Goal: Task Accomplishment & Management: Use online tool/utility

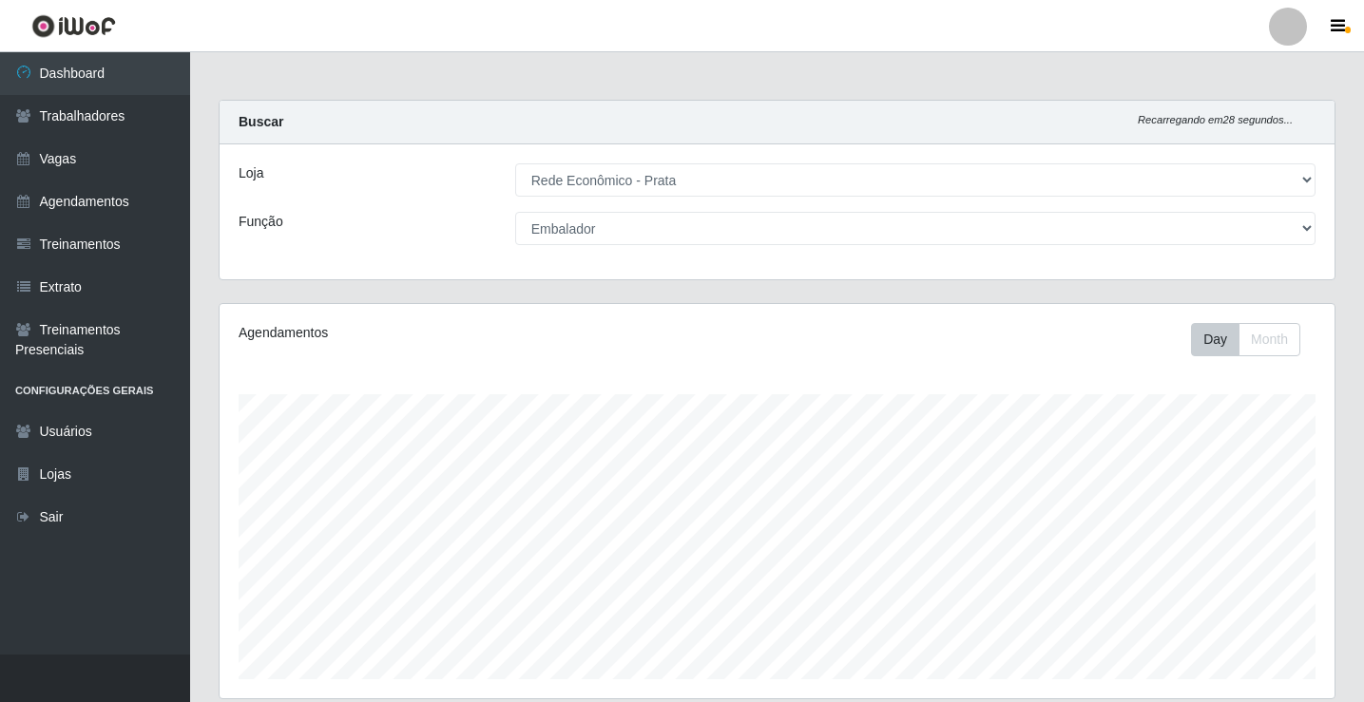
select select "192"
select select "1"
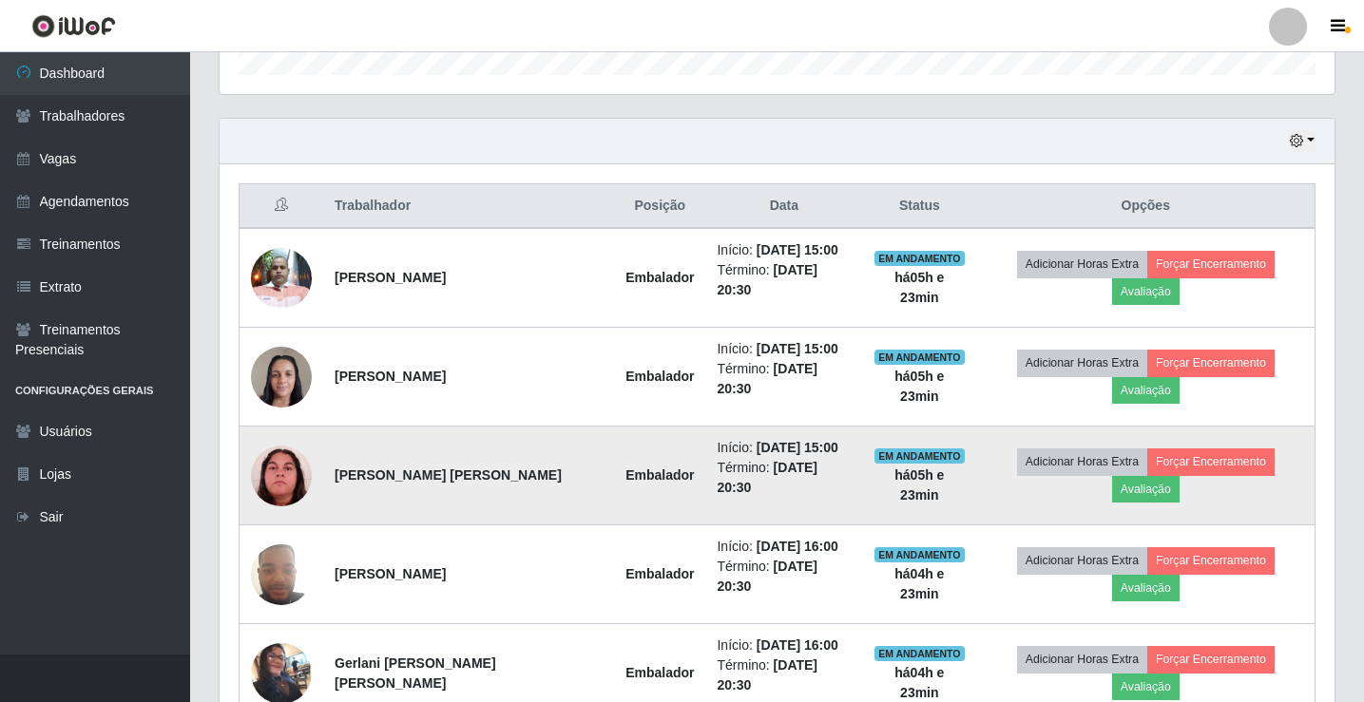
scroll to position [634, 0]
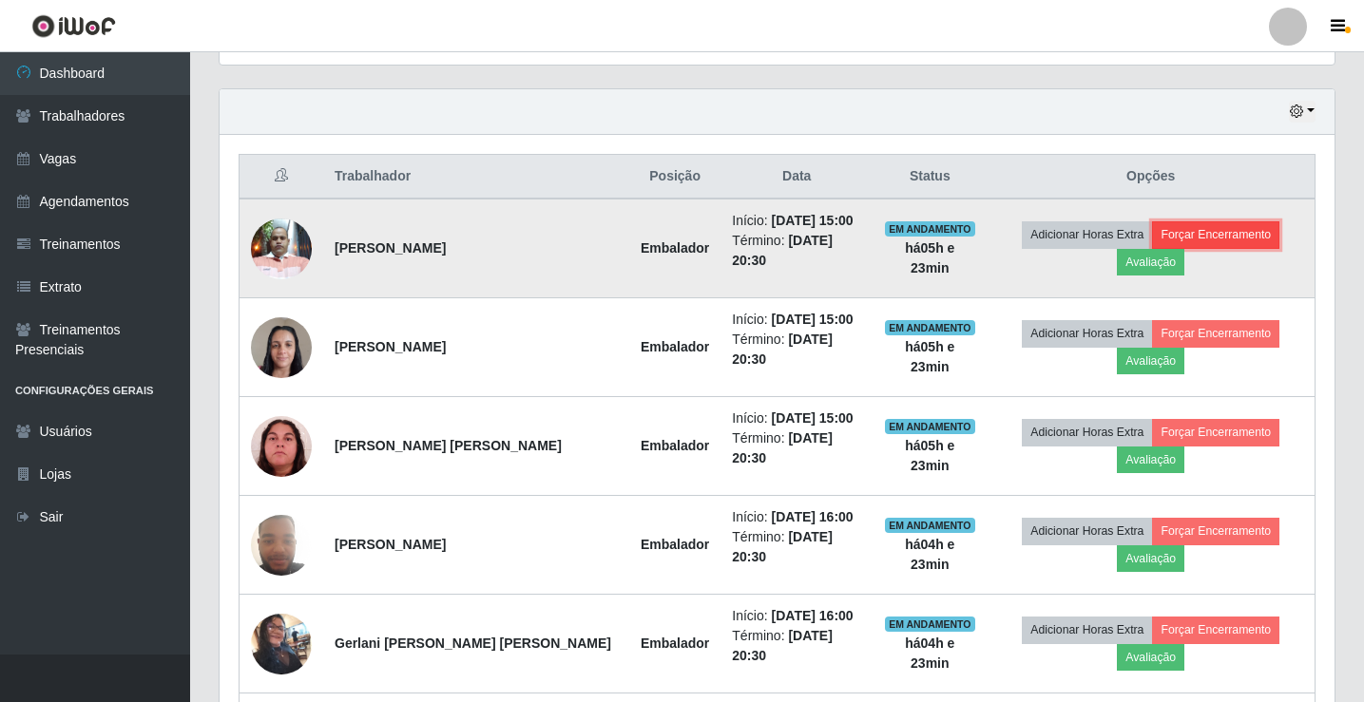
click at [1178, 242] on button "Forçar Encerramento" at bounding box center [1215, 234] width 127 height 27
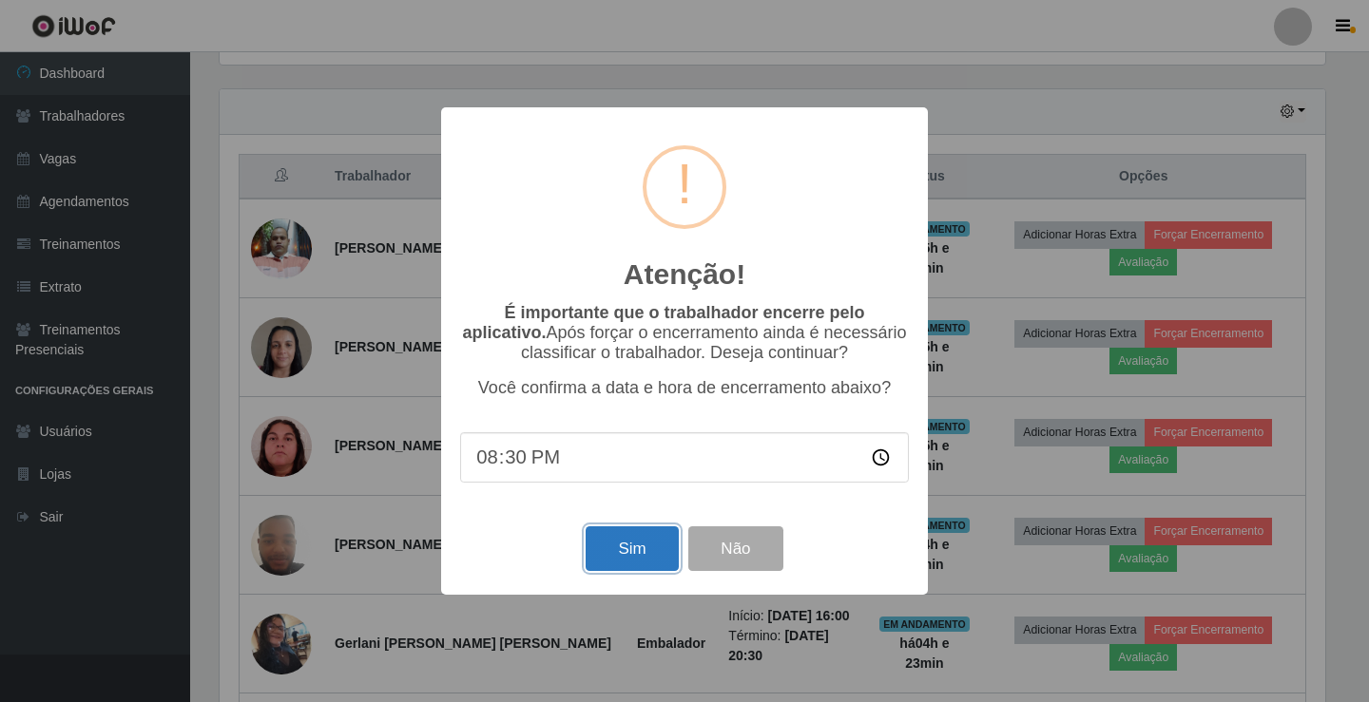
click at [626, 547] on button "Sim" at bounding box center [631, 549] width 92 height 45
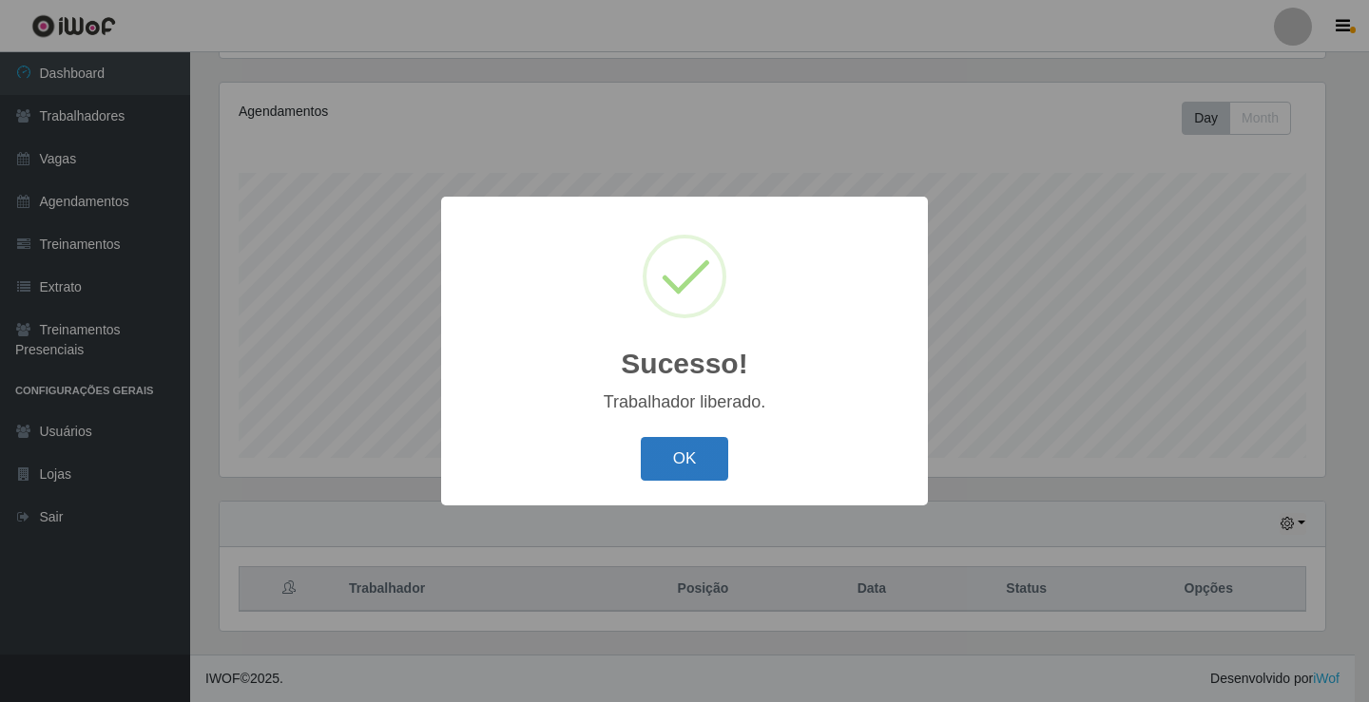
click at [682, 445] on button "OK" at bounding box center [685, 459] width 88 height 45
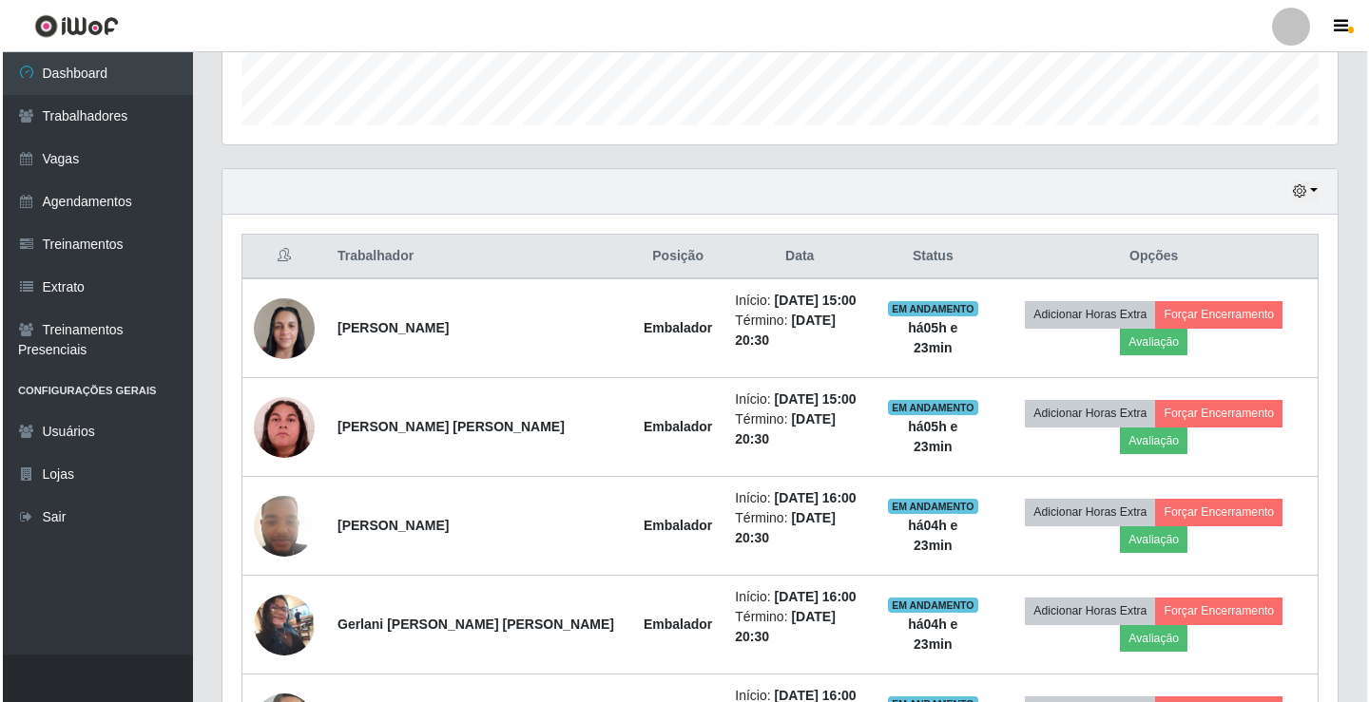
scroll to position [602, 0]
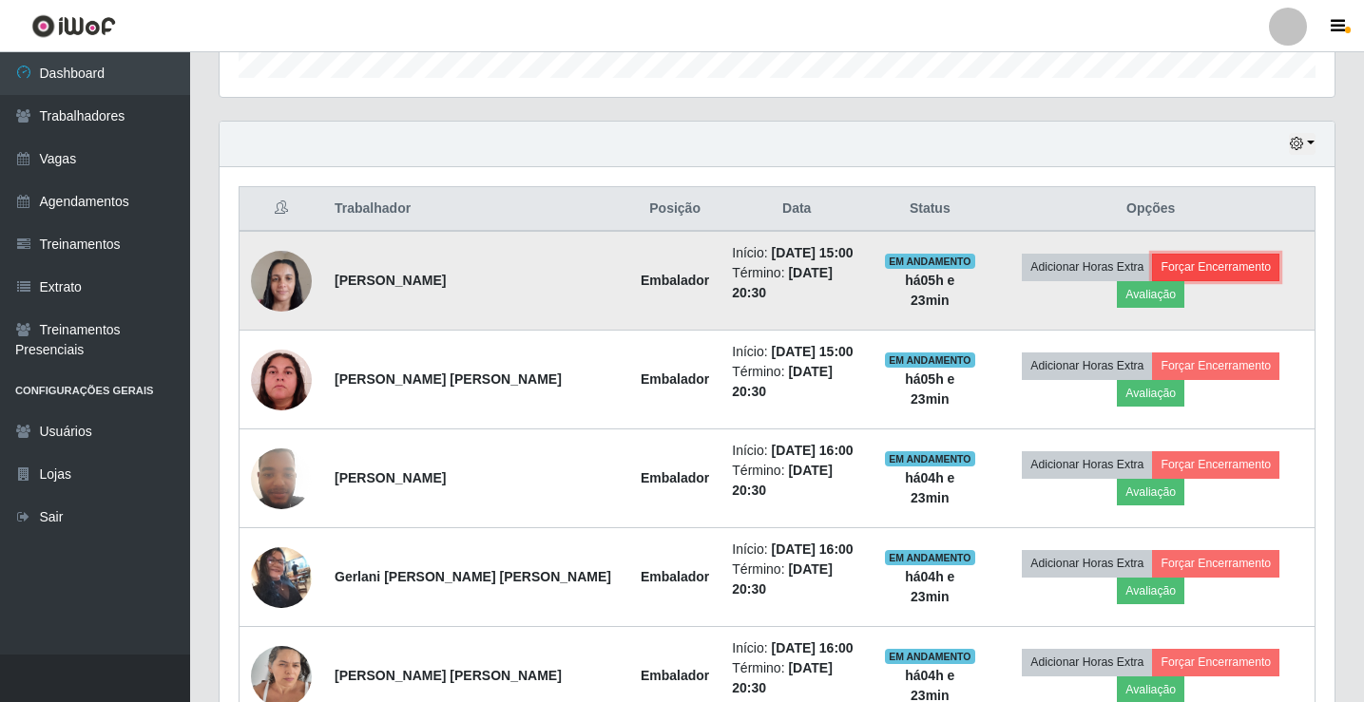
click at [1244, 267] on button "Forçar Encerramento" at bounding box center [1215, 267] width 127 height 27
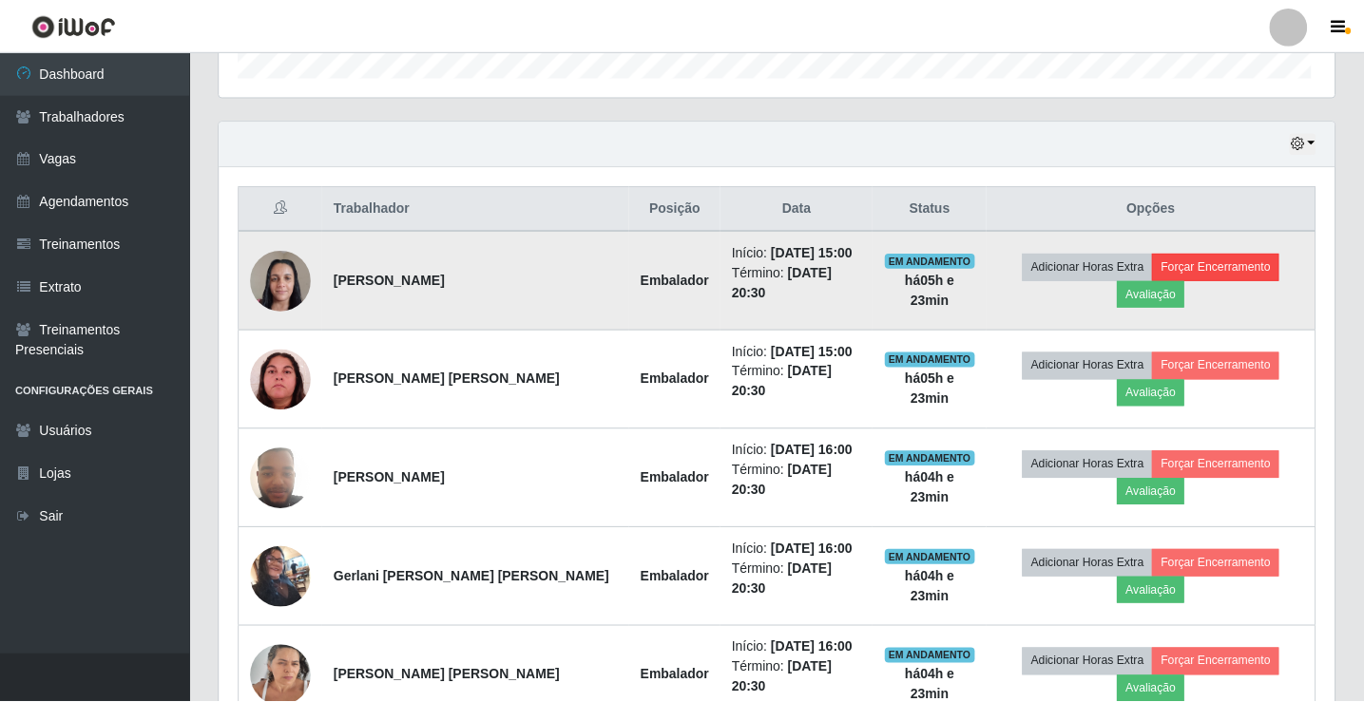
scroll to position [394, 1105]
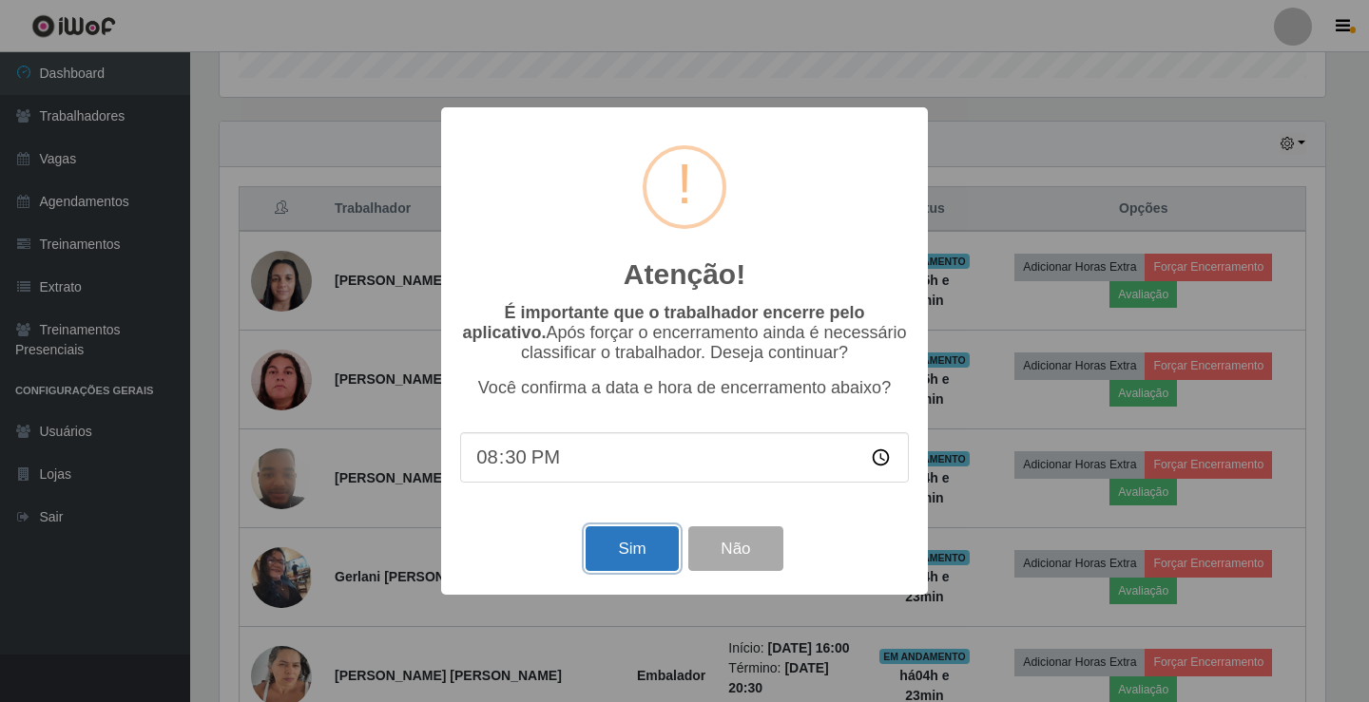
click at [642, 557] on button "Sim" at bounding box center [631, 549] width 92 height 45
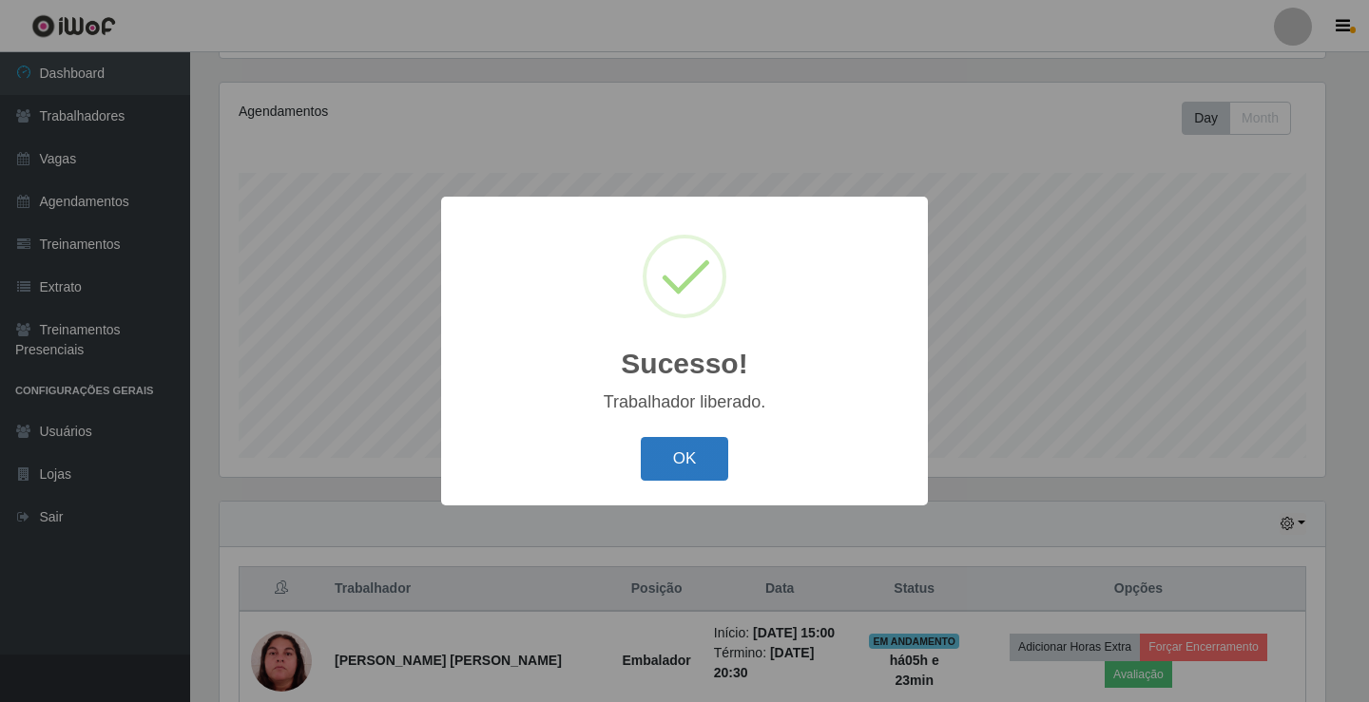
click at [677, 451] on button "OK" at bounding box center [685, 459] width 88 height 45
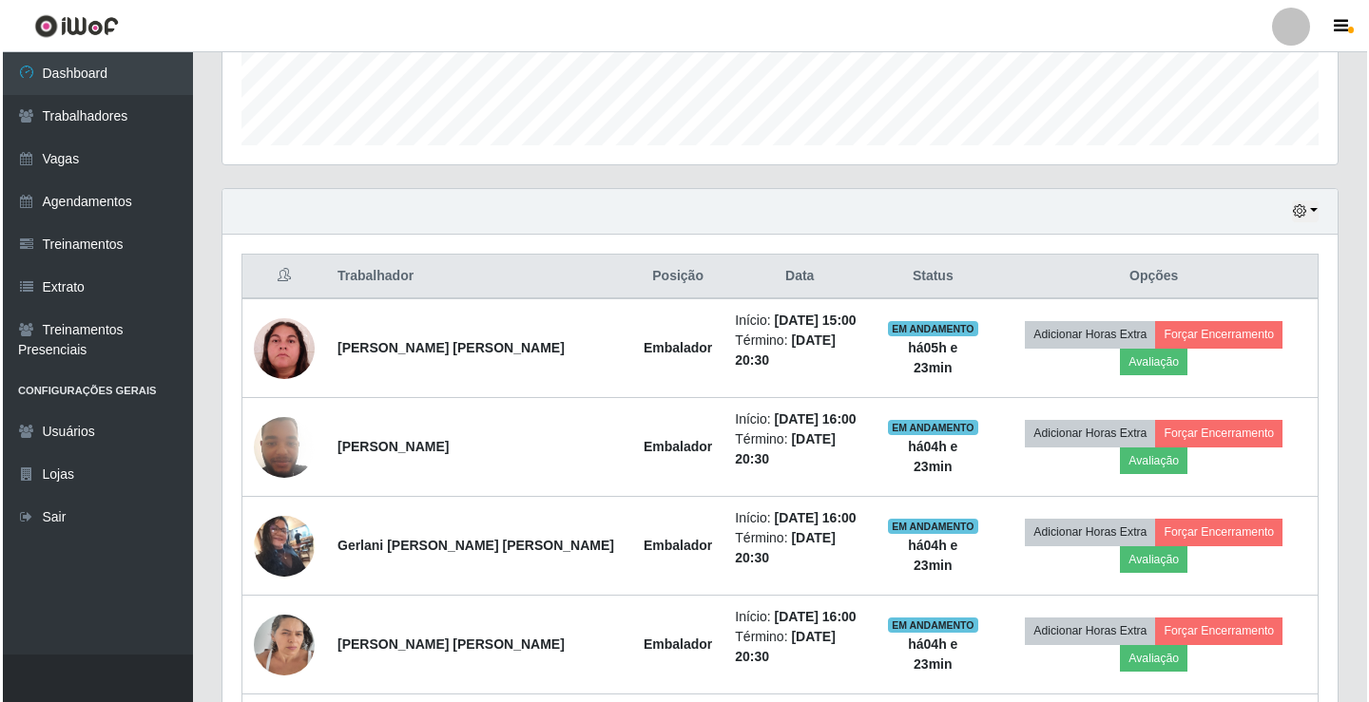
scroll to position [792, 0]
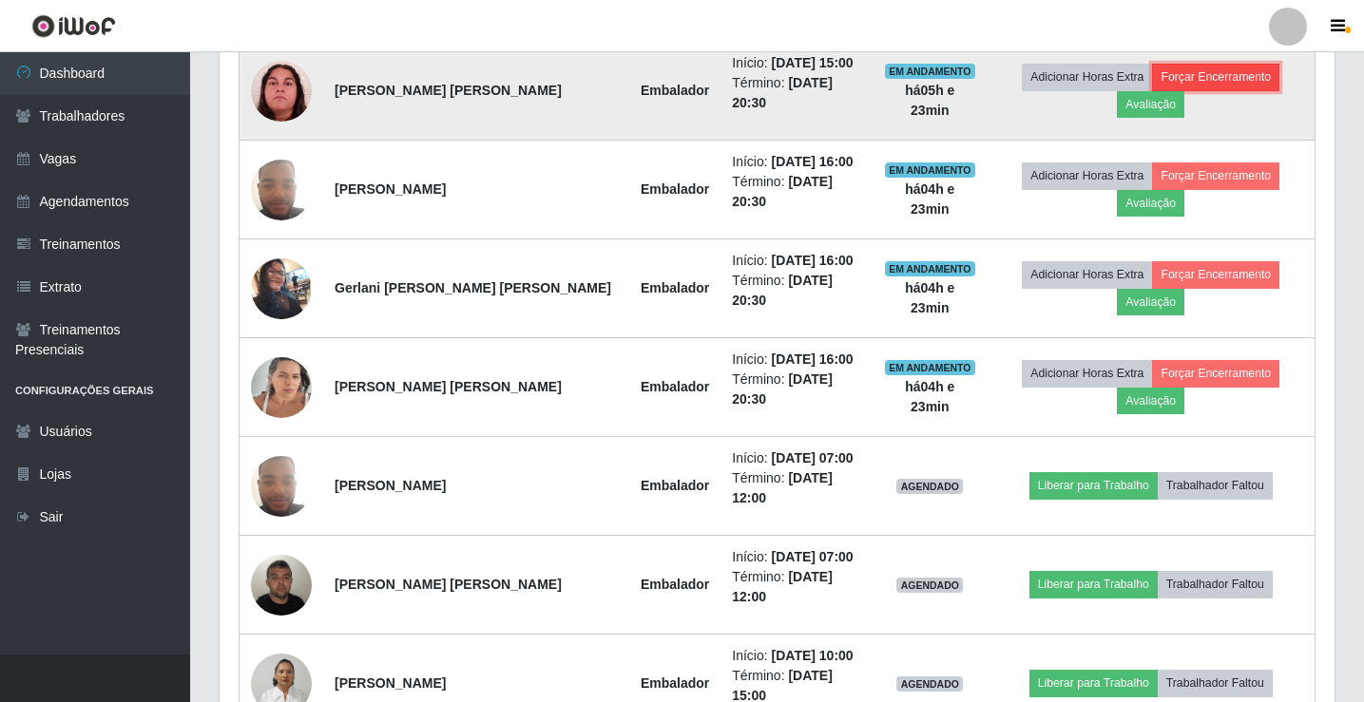
click at [1223, 78] on button "Forçar Encerramento" at bounding box center [1215, 77] width 127 height 27
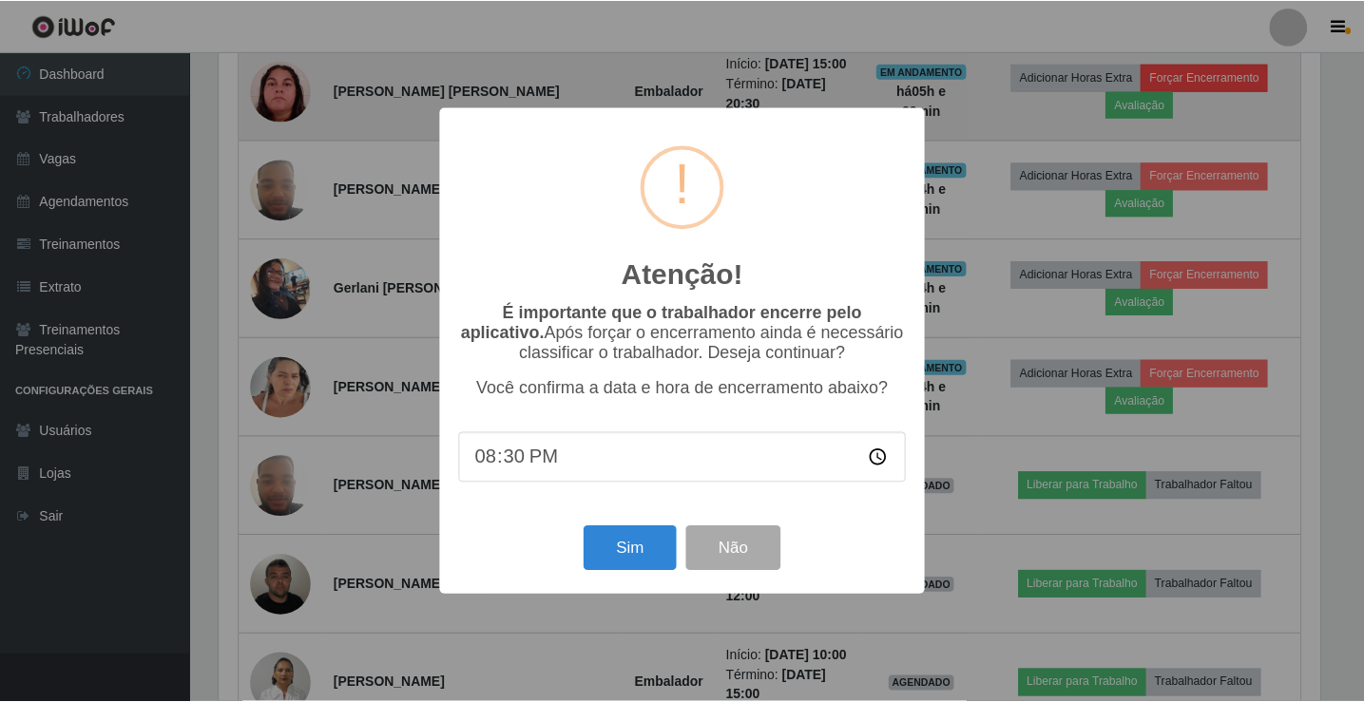
scroll to position [394, 1105]
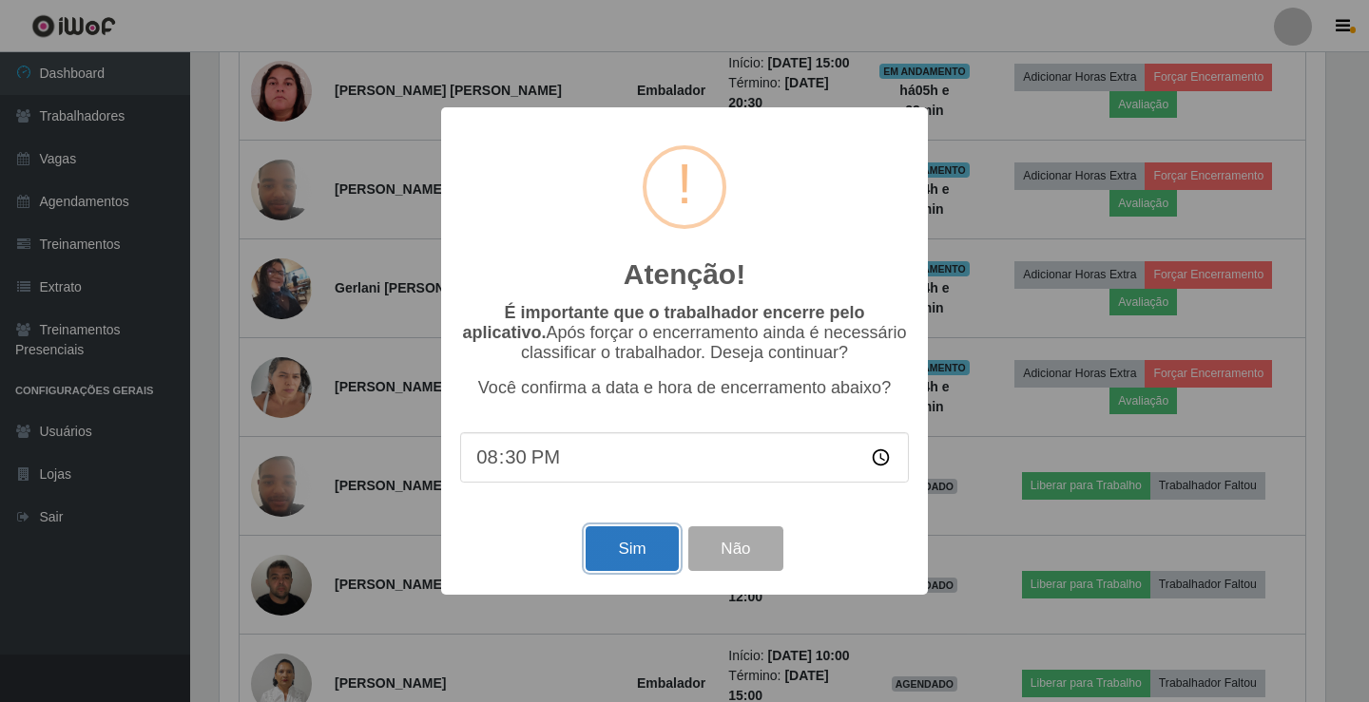
click at [661, 546] on button "Sim" at bounding box center [631, 549] width 92 height 45
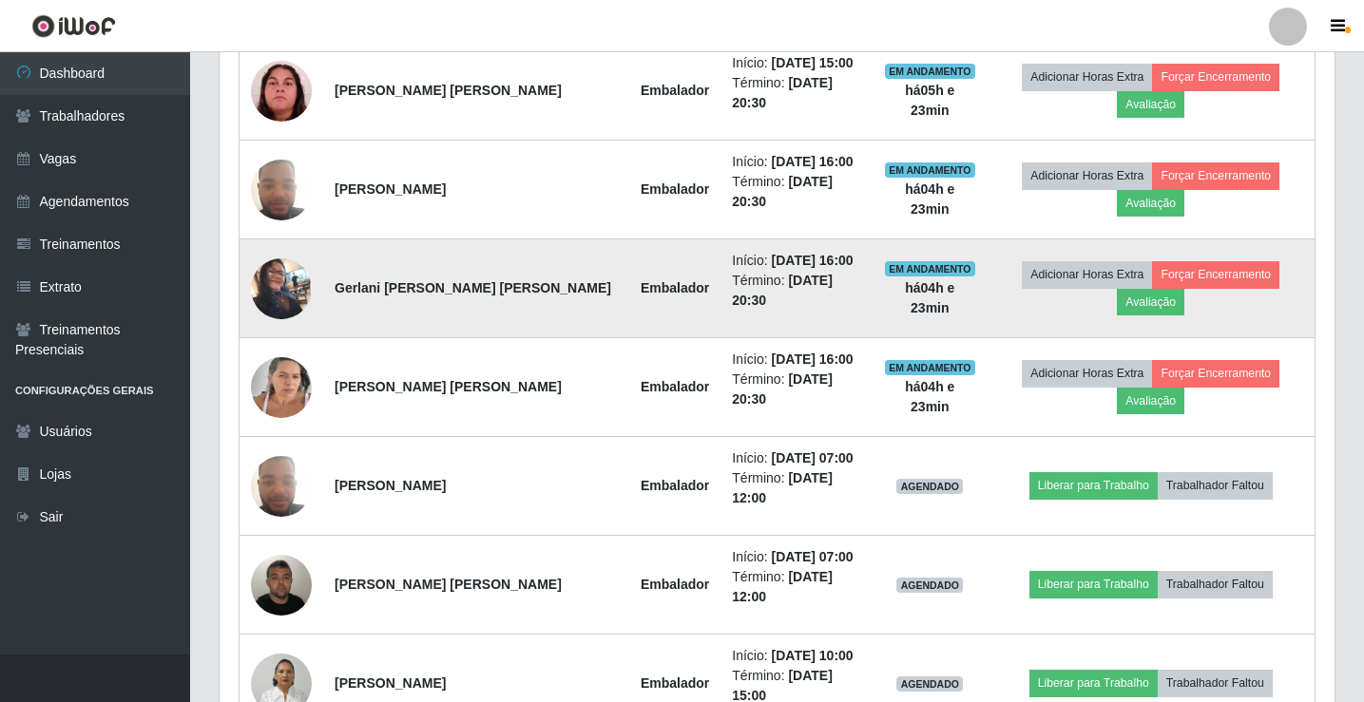
scroll to position [0, 0]
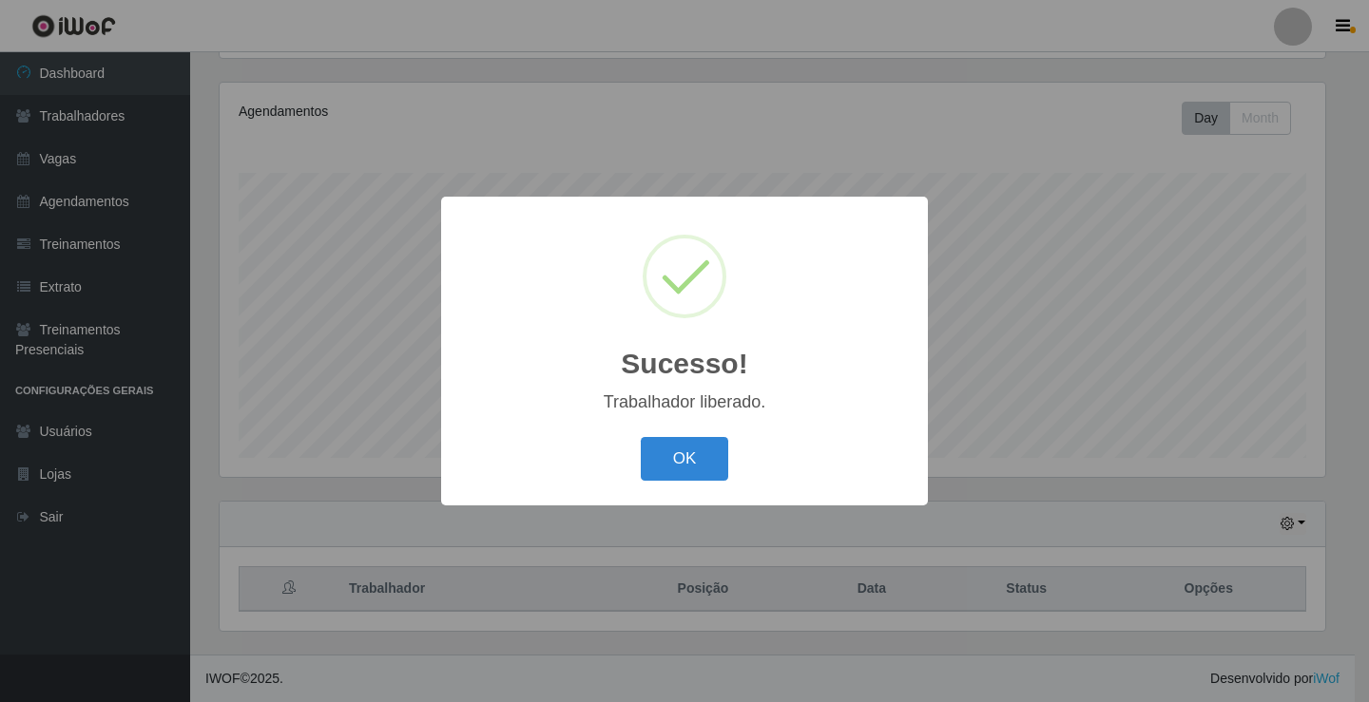
click at [687, 468] on button "OK" at bounding box center [685, 459] width 88 height 45
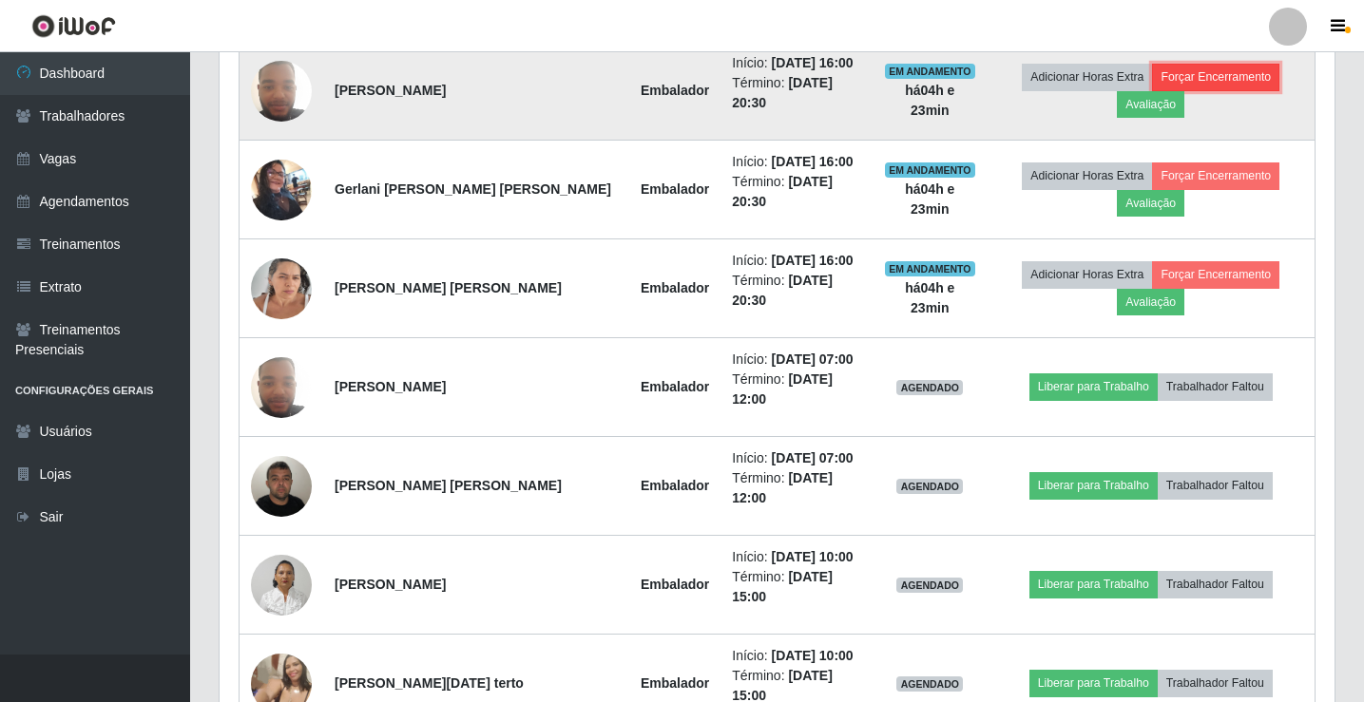
click at [1235, 67] on button "Forçar Encerramento" at bounding box center [1215, 77] width 127 height 27
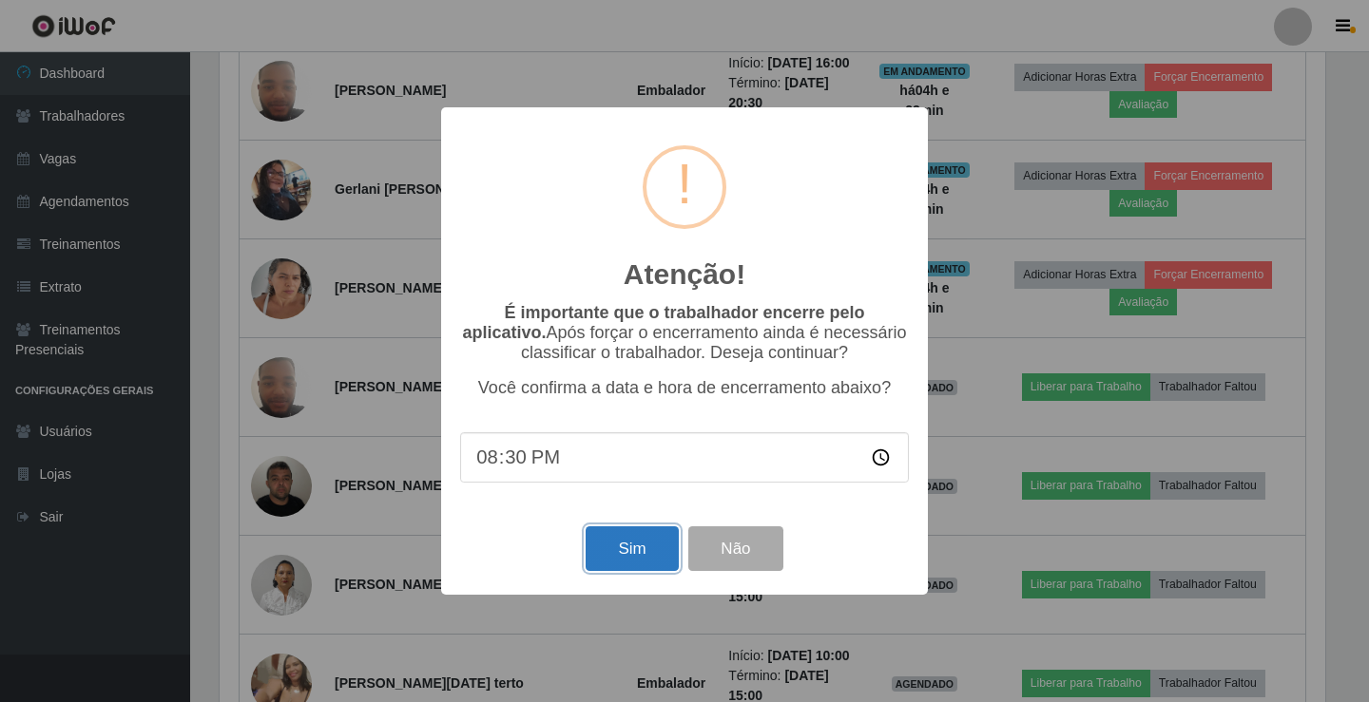
click at [661, 554] on button "Sim" at bounding box center [631, 549] width 92 height 45
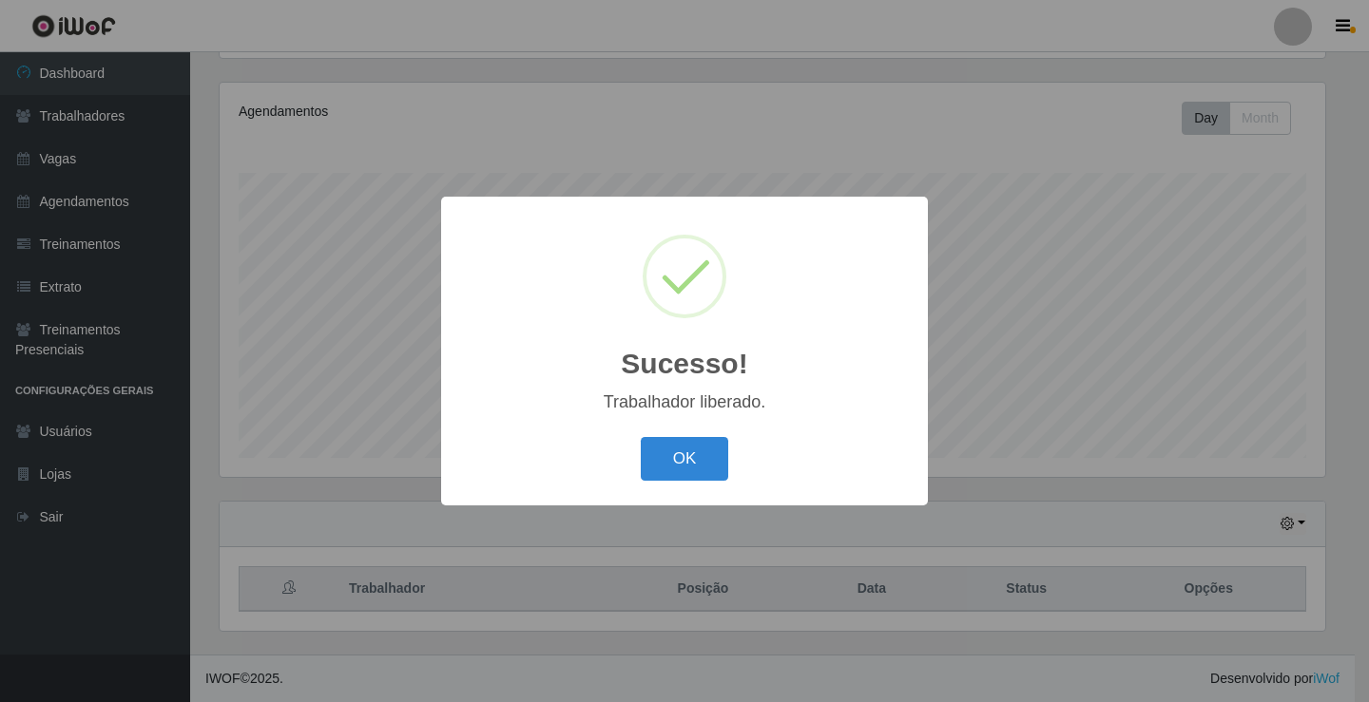
drag, startPoint x: 713, startPoint y: 458, endPoint x: 810, endPoint y: 395, distance: 115.5
click at [710, 459] on button "OK" at bounding box center [685, 459] width 88 height 45
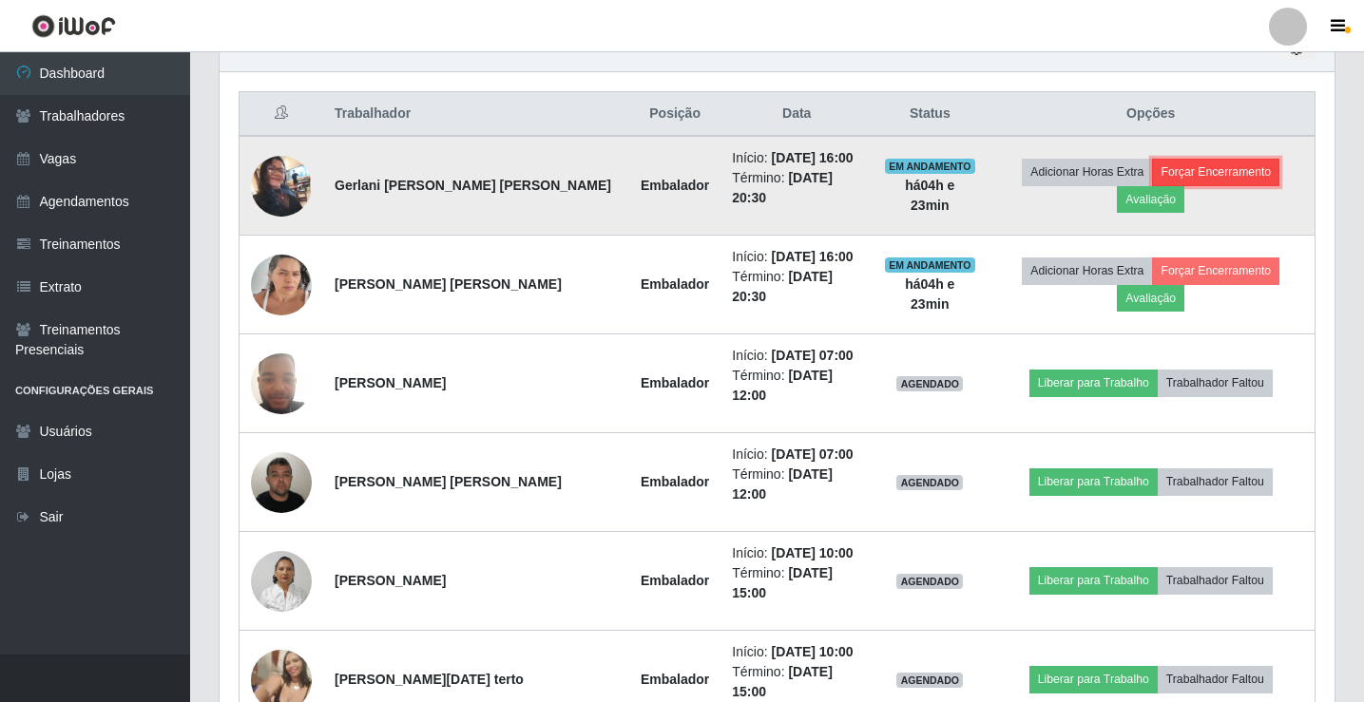
click at [1267, 167] on button "Forçar Encerramento" at bounding box center [1215, 172] width 127 height 27
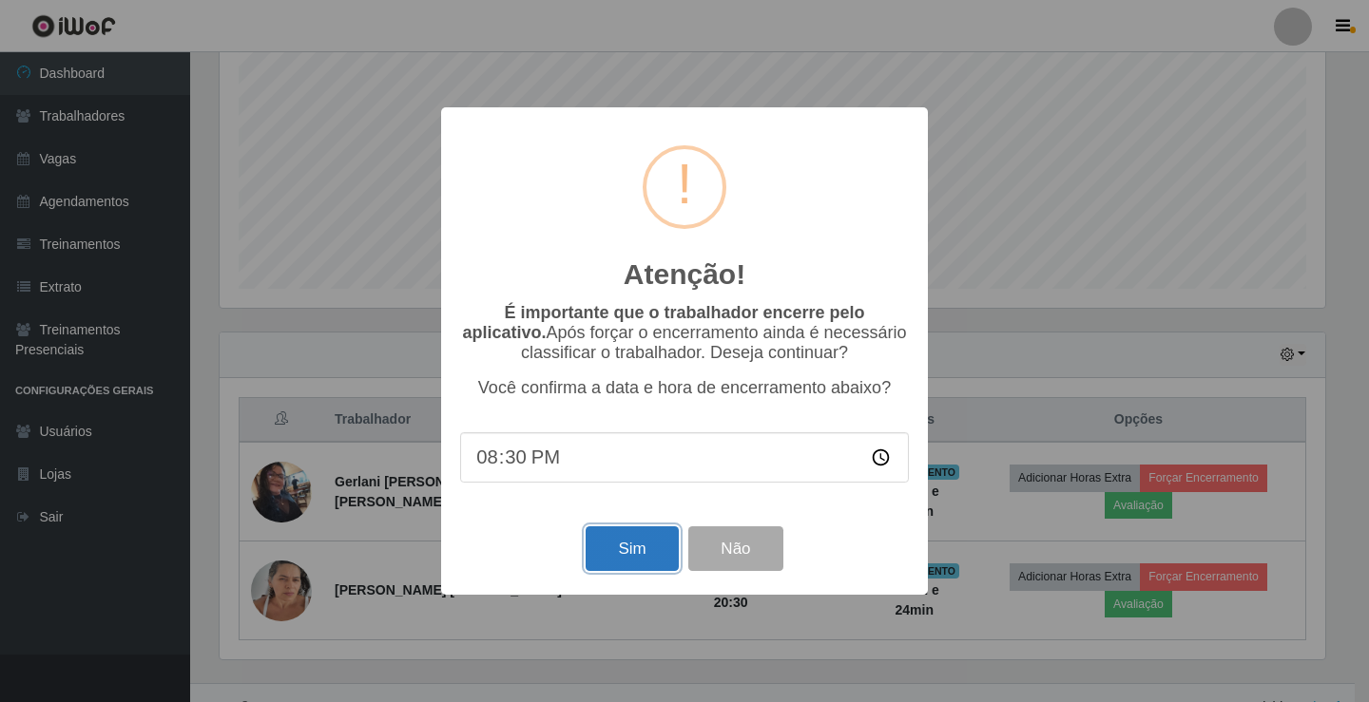
click at [647, 557] on button "Sim" at bounding box center [631, 549] width 92 height 45
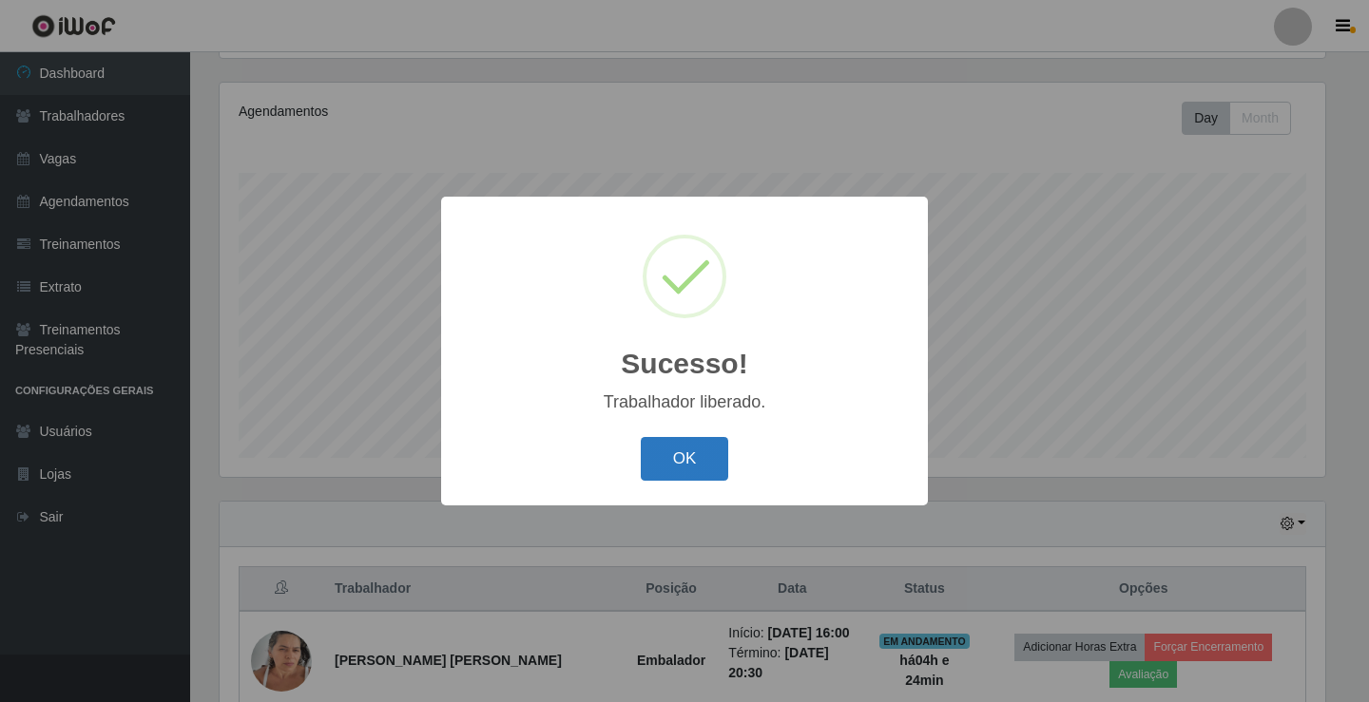
click at [705, 460] on button "OK" at bounding box center [685, 459] width 88 height 45
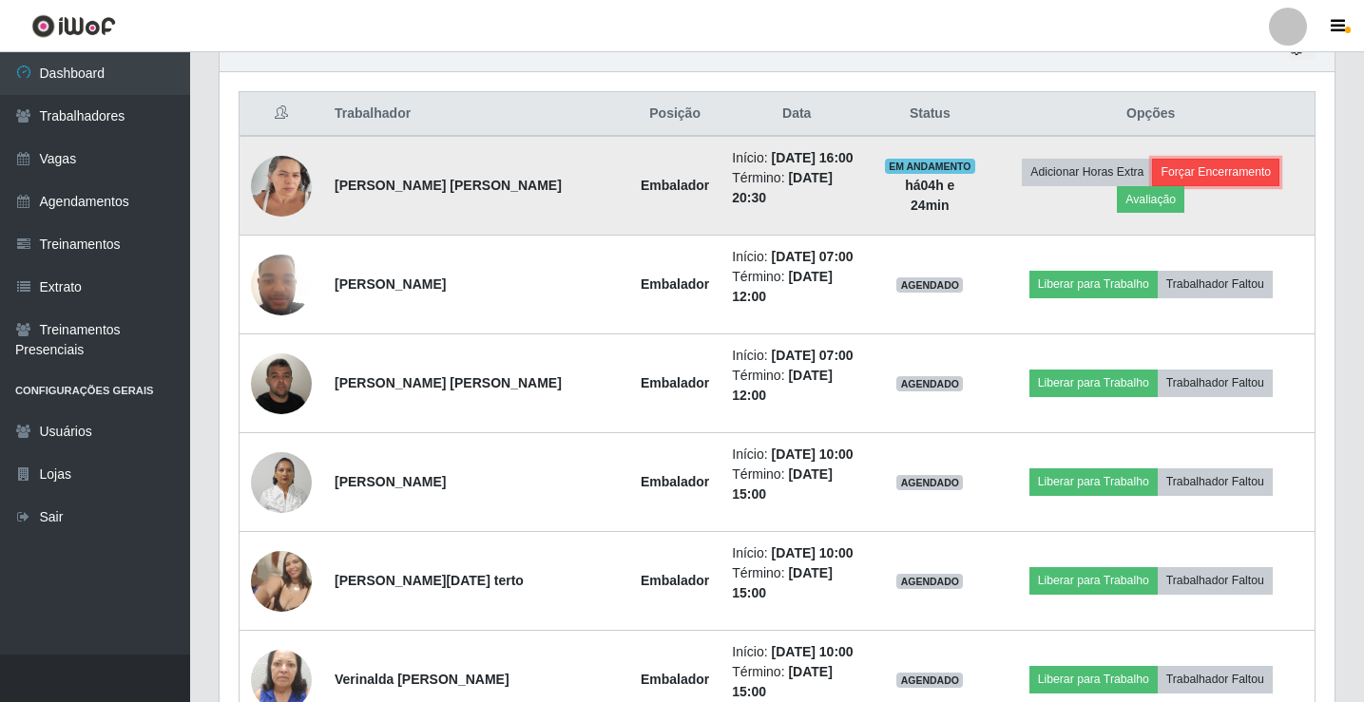
click at [1254, 171] on button "Forçar Encerramento" at bounding box center [1215, 172] width 127 height 27
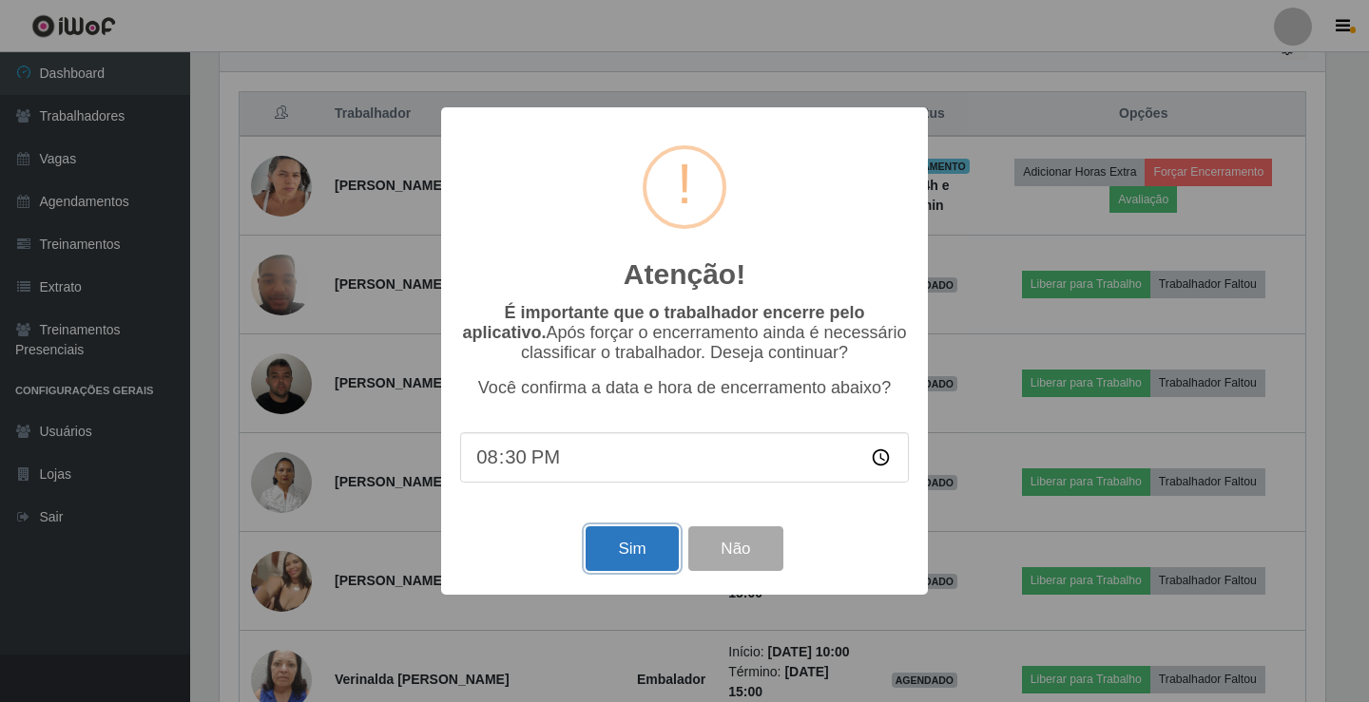
click at [631, 540] on button "Sim" at bounding box center [631, 549] width 92 height 45
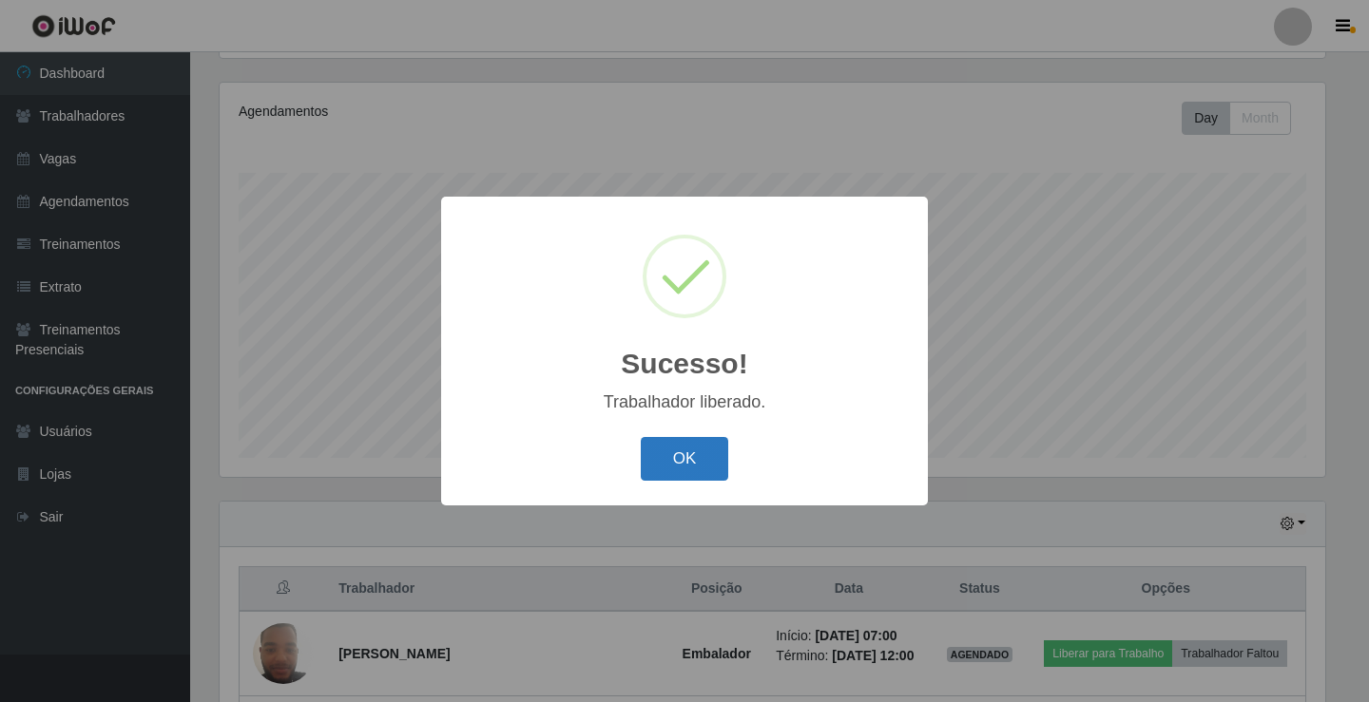
click at [719, 447] on button "OK" at bounding box center [685, 459] width 88 height 45
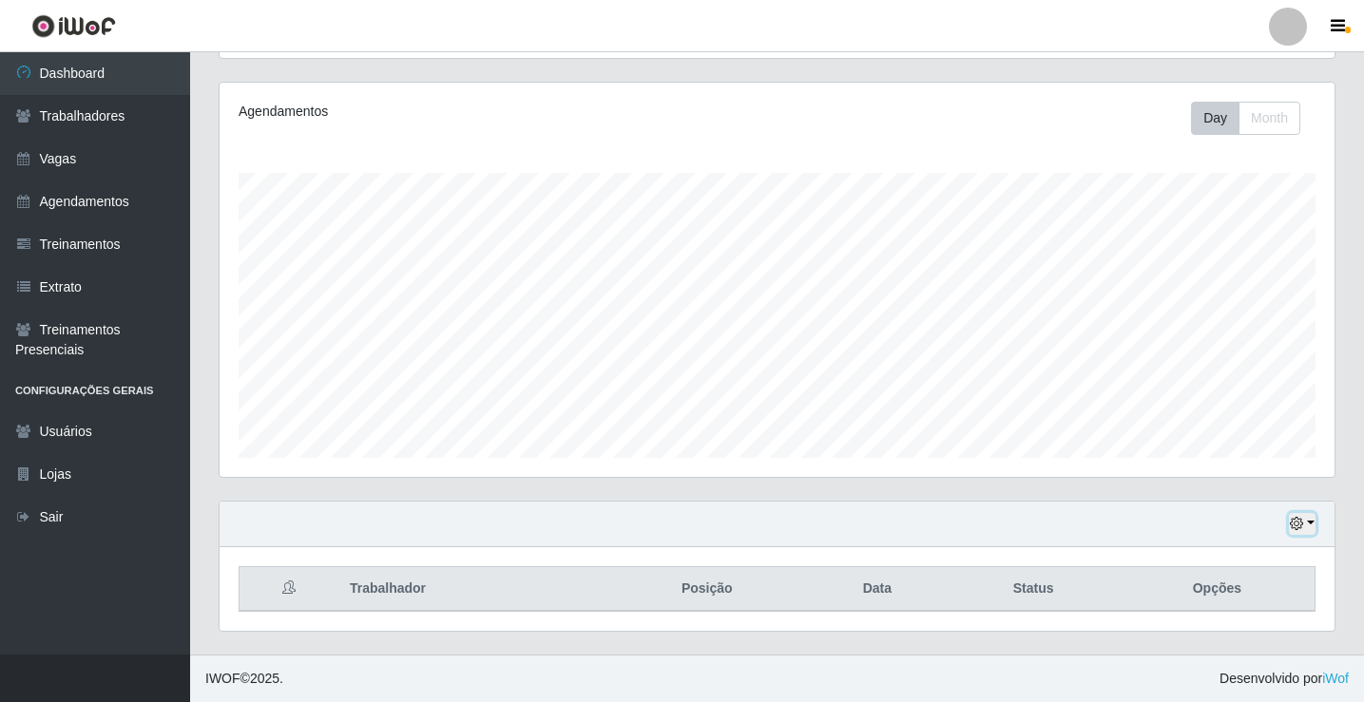
click at [1312, 526] on button "button" at bounding box center [1302, 524] width 27 height 22
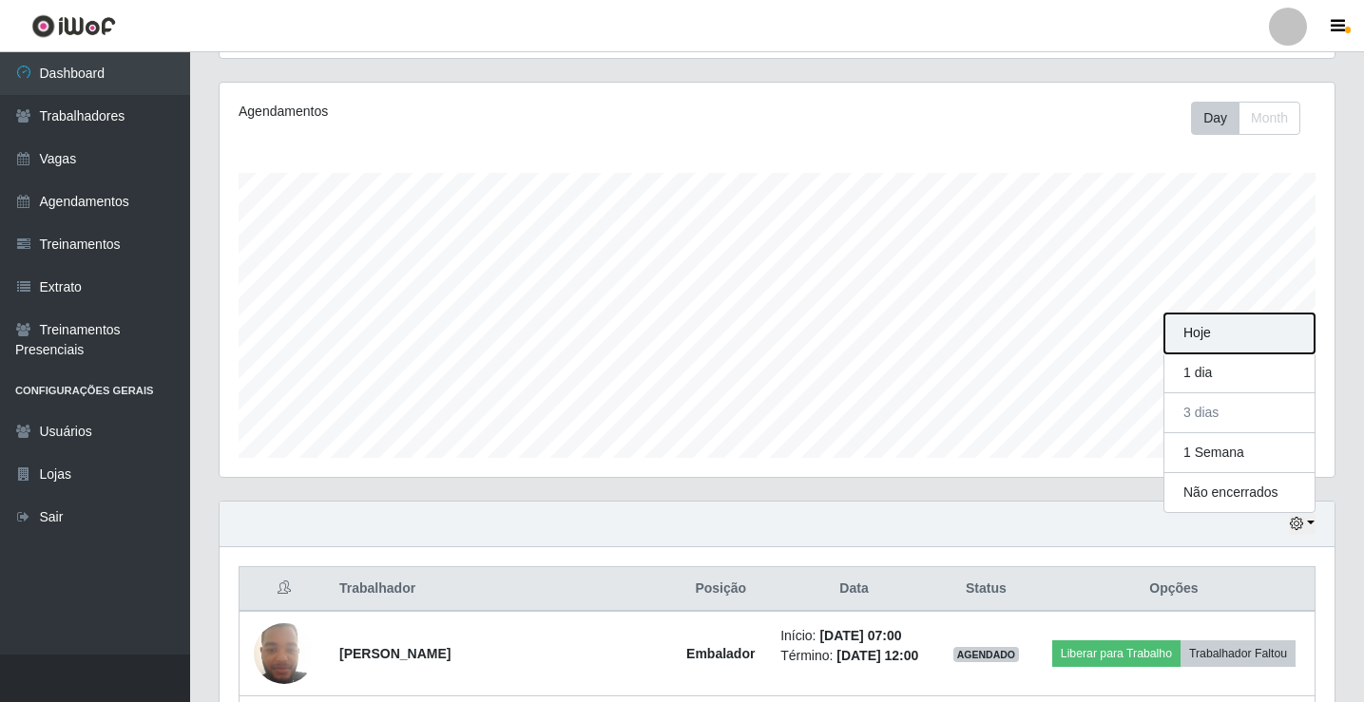
click at [1221, 341] on button "Hoje" at bounding box center [1239, 334] width 150 height 40
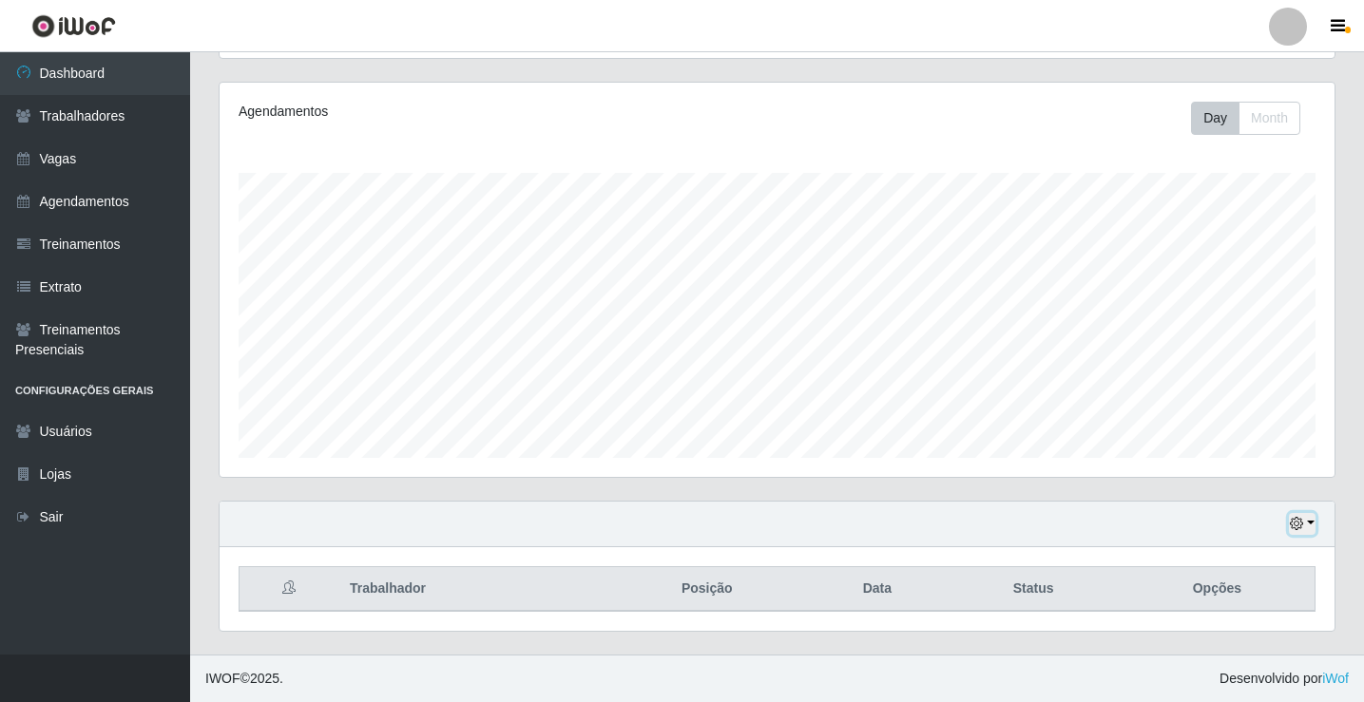
click at [1310, 516] on button "button" at bounding box center [1302, 524] width 27 height 22
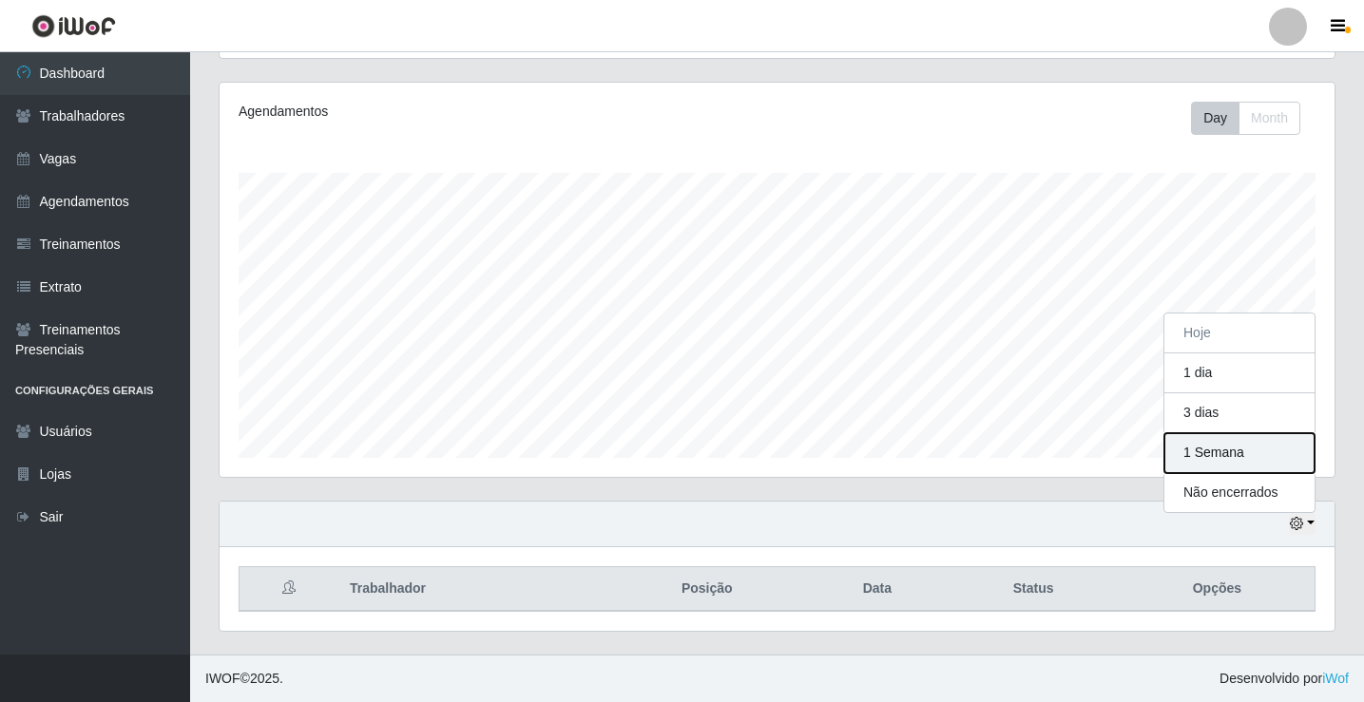
click at [1231, 447] on button "1 Semana" at bounding box center [1239, 453] width 150 height 40
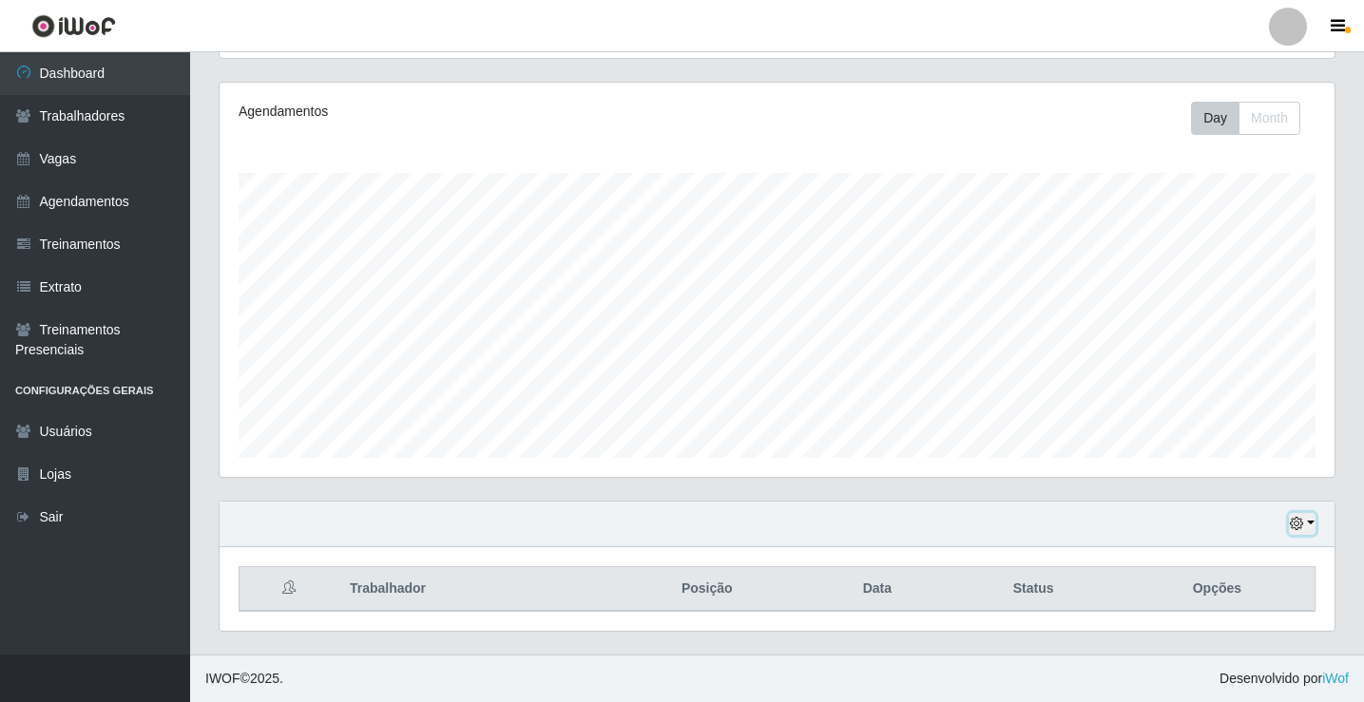
click at [1313, 525] on button "button" at bounding box center [1302, 524] width 27 height 22
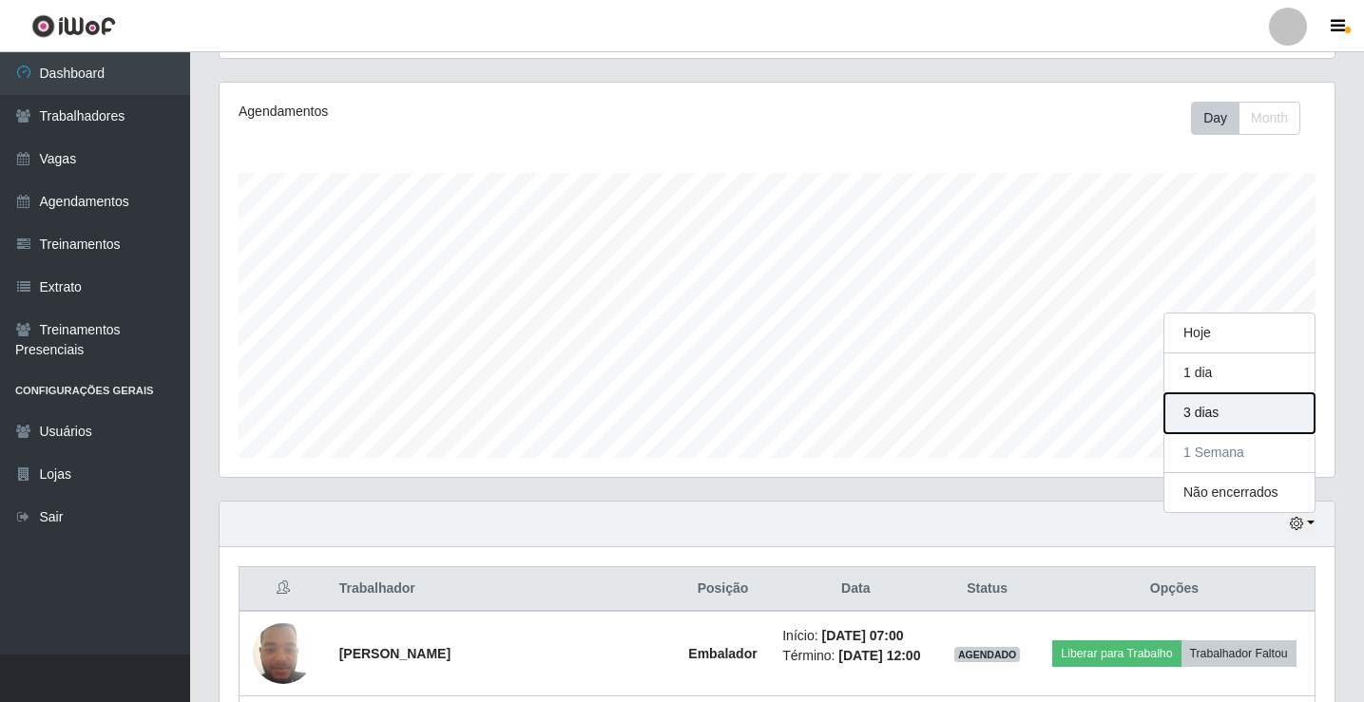
click at [1232, 421] on button "3 dias" at bounding box center [1239, 413] width 150 height 40
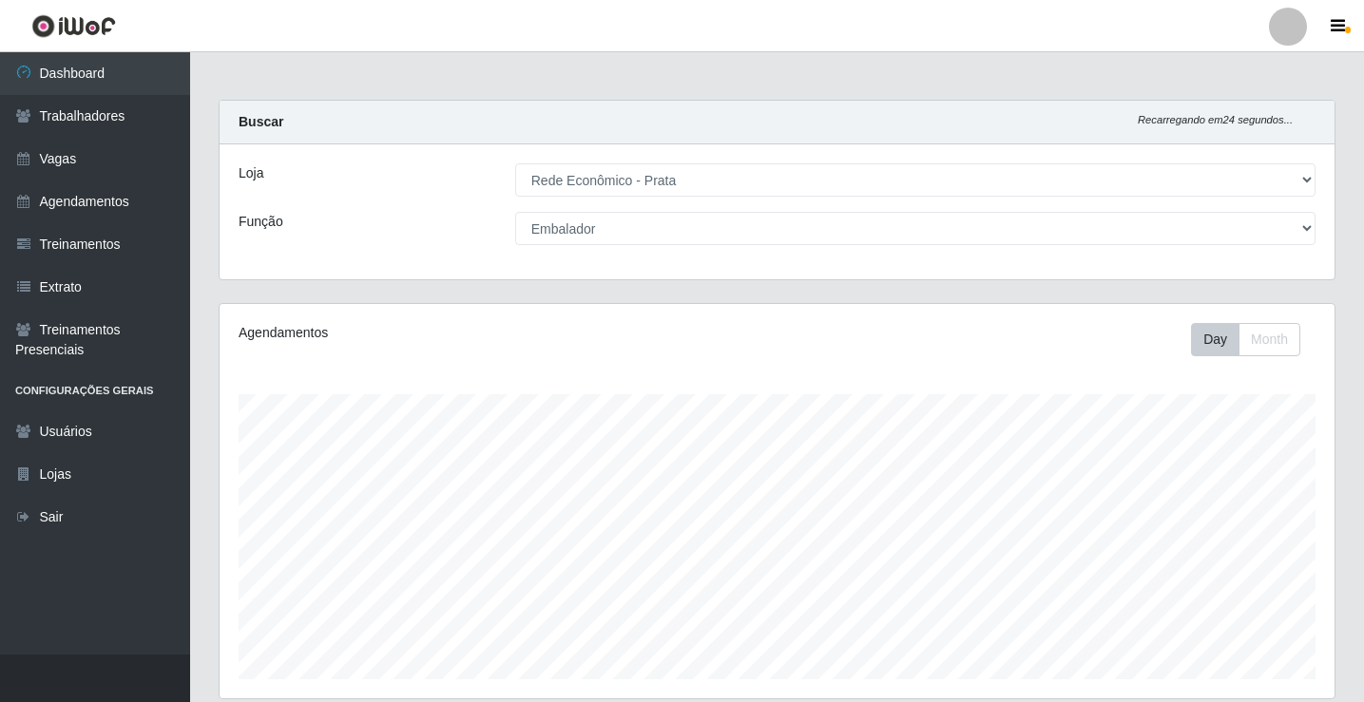
scroll to position [221, 0]
